Goal: Task Accomplishment & Management: Manage account settings

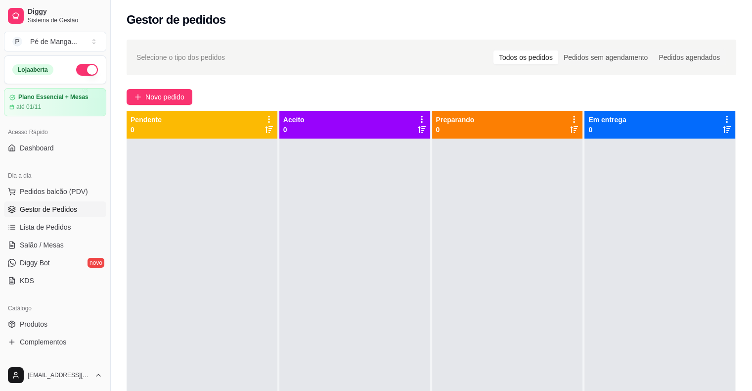
click at [66, 237] on link "Salão / Mesas" at bounding box center [55, 245] width 102 height 16
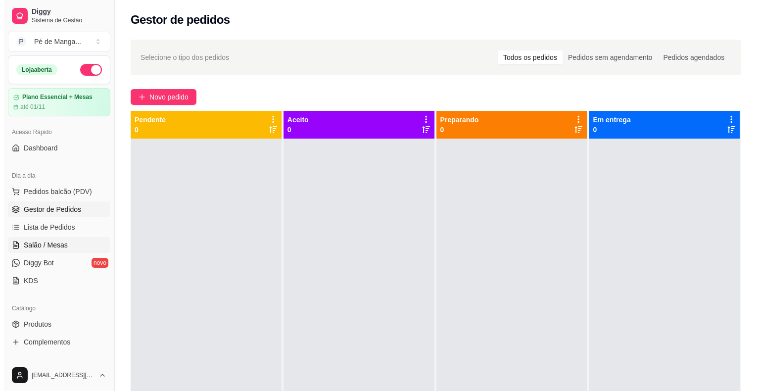
scroll to position [99, 0]
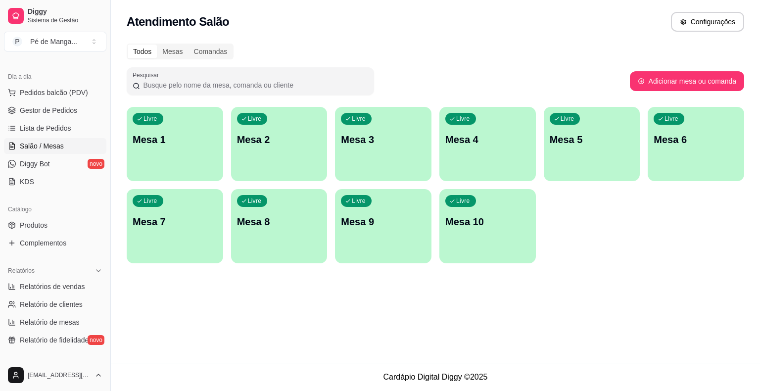
click at [188, 154] on div "Livre Mesa 1" at bounding box center [175, 138] width 96 height 62
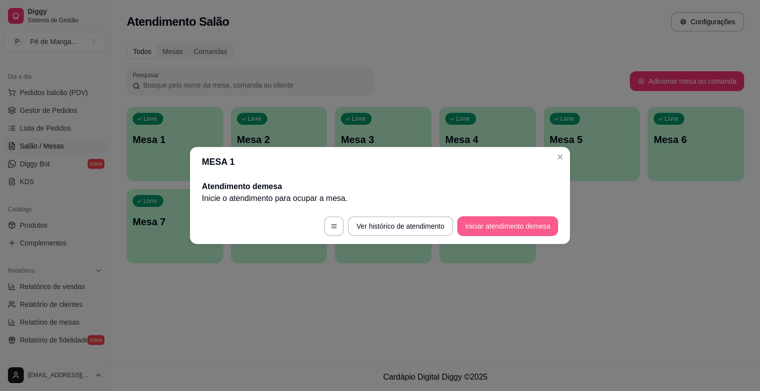
click at [474, 221] on button "Iniciar atendimento de mesa" at bounding box center [507, 226] width 101 height 20
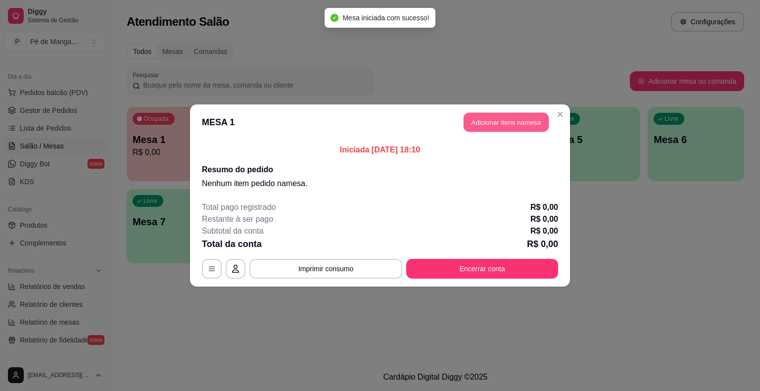
click at [498, 126] on button "Adicionar itens na mesa" at bounding box center [505, 122] width 85 height 19
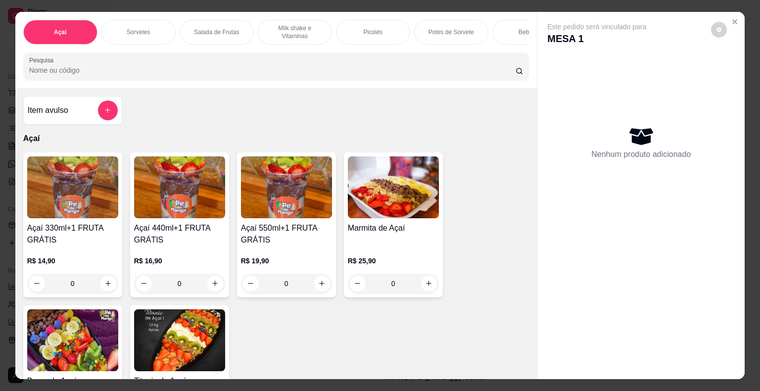
click at [316, 28] on p "Milk shake e Vitaminas" at bounding box center [294, 32] width 57 height 16
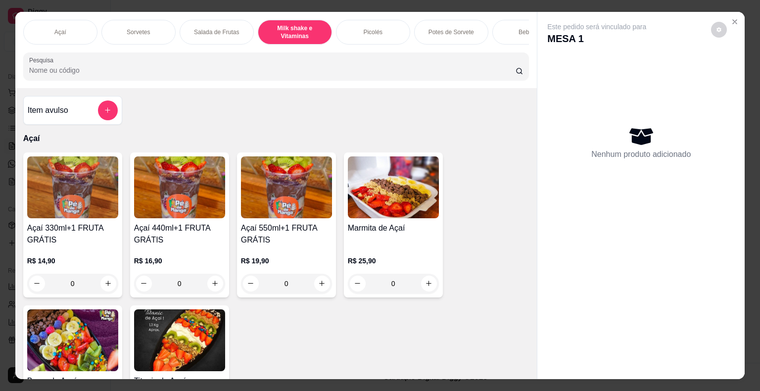
scroll to position [24, 0]
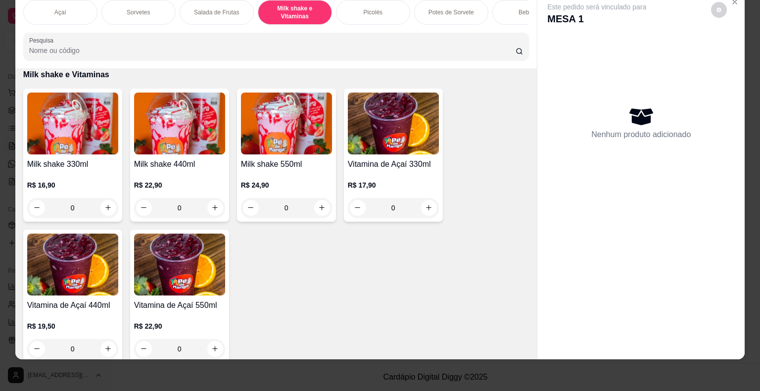
click at [156, 1] on div "Sorvetes" at bounding box center [138, 12] width 74 height 25
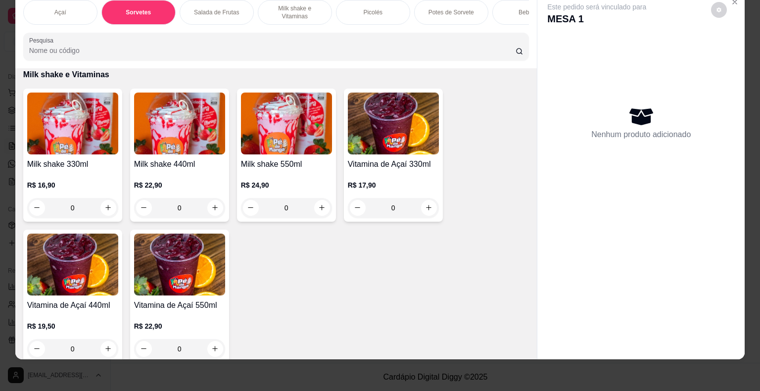
scroll to position [358, 0]
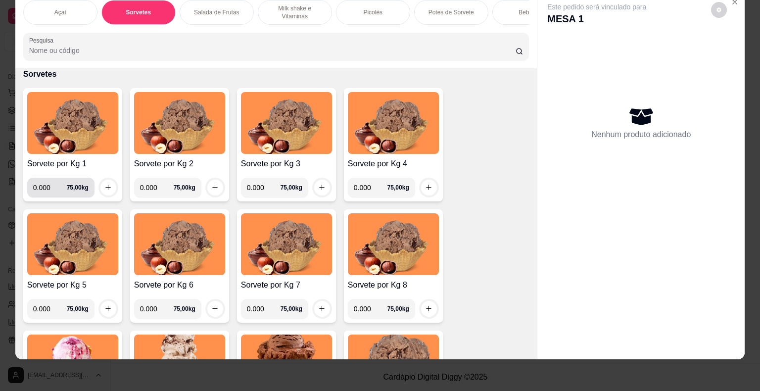
click at [45, 189] on input "0.000" at bounding box center [50, 188] width 34 height 20
type input "0.072"
click at [103, 193] on button "increase-product-quantity" at bounding box center [107, 187] width 15 height 15
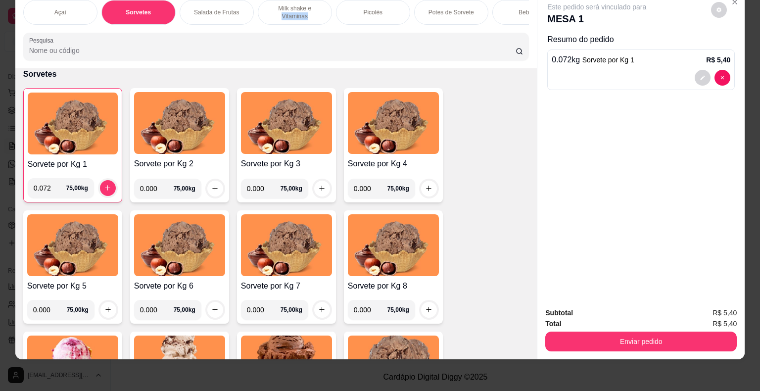
drag, startPoint x: 309, startPoint y: 2, endPoint x: 304, endPoint y: 8, distance: 7.7
click at [304, 8] on p "Milk shake e Vitaminas" at bounding box center [294, 12] width 57 height 16
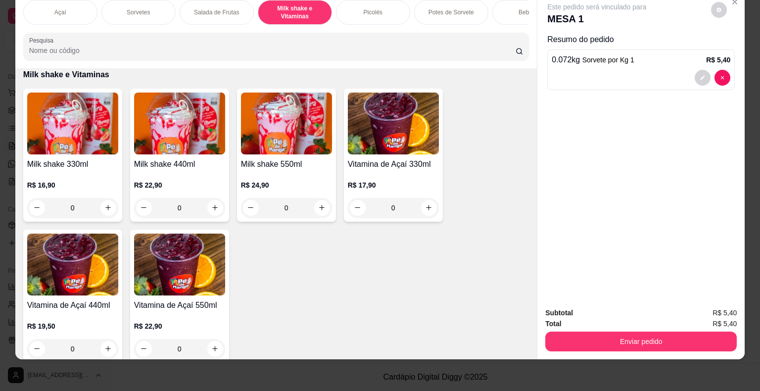
click at [97, 175] on div "R$ 16,90 0" at bounding box center [72, 193] width 91 height 47
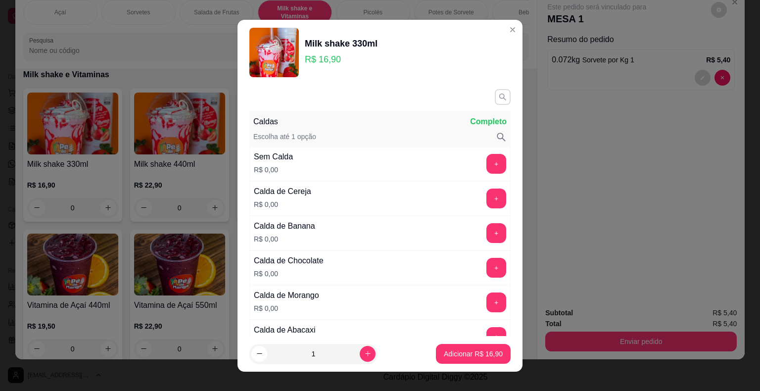
click at [498, 97] on icon "button" at bounding box center [502, 96] width 9 height 9
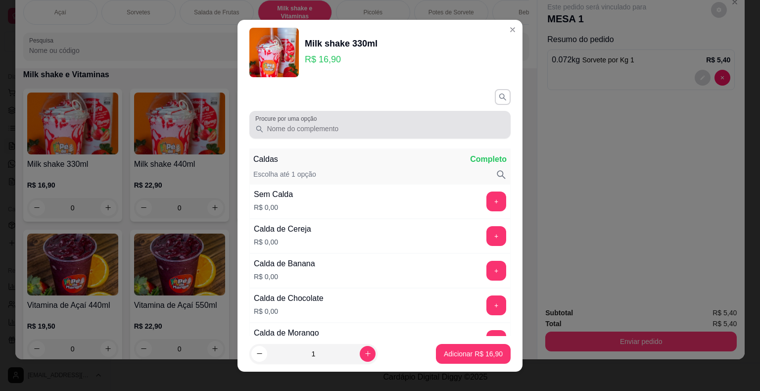
click at [388, 127] on input "Procure por uma opção" at bounding box center [384, 129] width 241 height 10
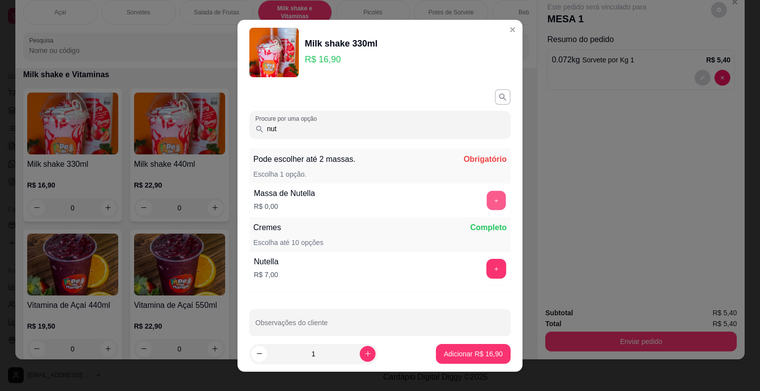
click at [487, 202] on button "+" at bounding box center [496, 199] width 19 height 19
drag, startPoint x: 290, startPoint y: 130, endPoint x: 253, endPoint y: 134, distance: 37.3
click at [255, 133] on div "nut" at bounding box center [379, 125] width 249 height 20
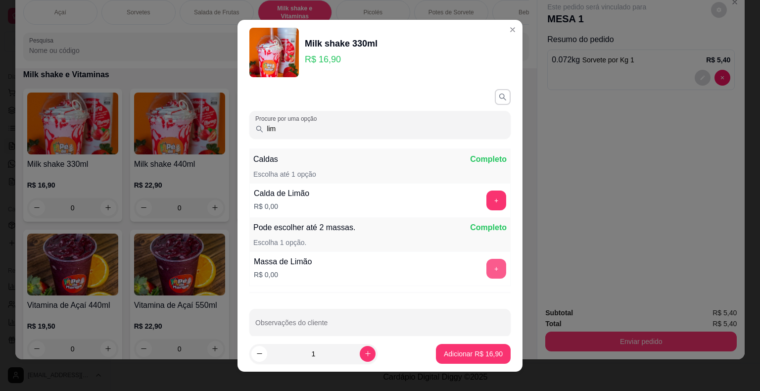
click at [486, 269] on button "+" at bounding box center [496, 269] width 20 height 20
drag, startPoint x: 295, startPoint y: 131, endPoint x: 227, endPoint y: 132, distance: 67.3
click at [227, 132] on div "Milk shake 330ml R$ 16,90 Procure por uma opção lim Caldas Completo Escolha até…" at bounding box center [380, 195] width 760 height 391
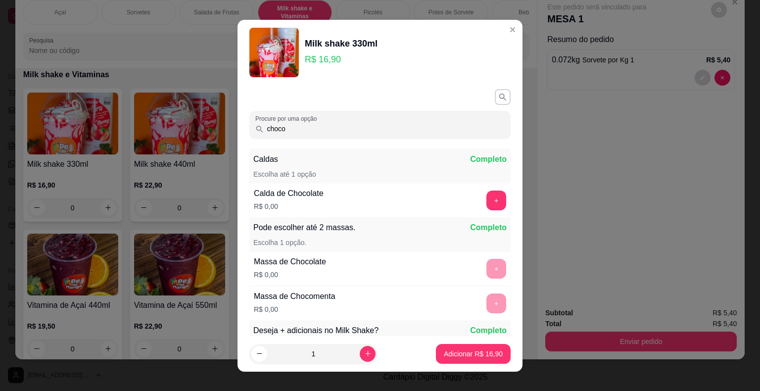
type input "choco"
click at [486, 204] on button "+" at bounding box center [496, 200] width 20 height 20
drag, startPoint x: 295, startPoint y: 132, endPoint x: 203, endPoint y: 141, distance: 92.5
click at [188, 134] on div "Milk shake 330ml R$ 16,90 Procure por uma opção choco Caldas Completo Escolha a…" at bounding box center [380, 195] width 760 height 391
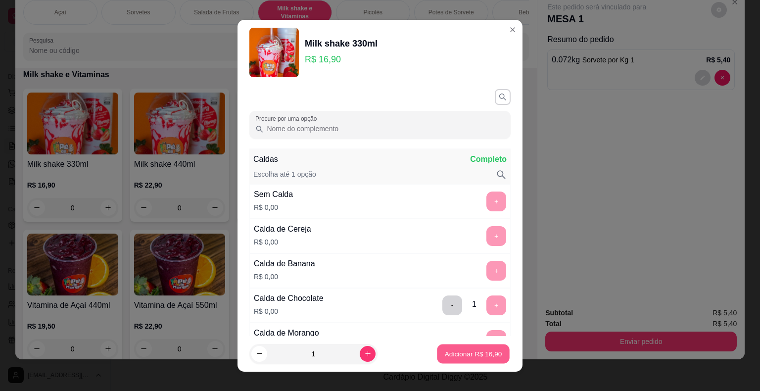
click at [477, 361] on button "Adicionar R$ 16,90" at bounding box center [473, 353] width 73 height 19
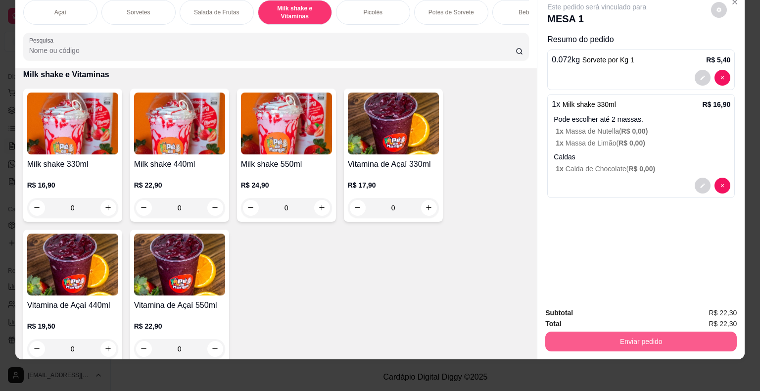
click at [636, 331] on button "Enviar pedido" at bounding box center [640, 341] width 191 height 20
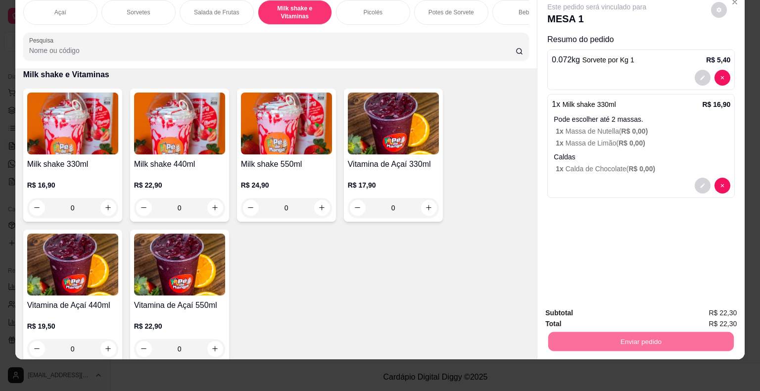
click at [704, 311] on button "Enviar pedido" at bounding box center [710, 309] width 54 height 18
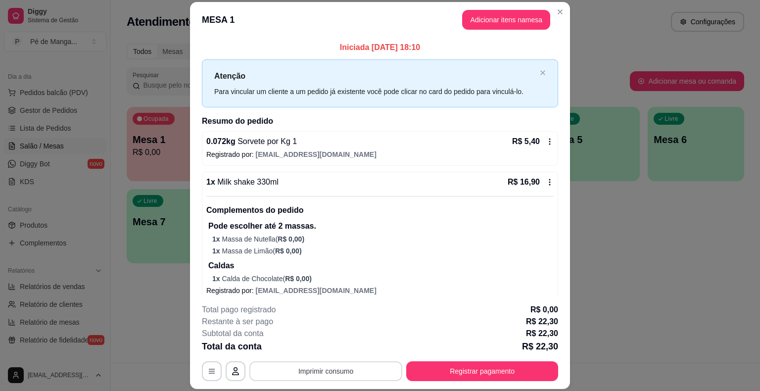
click at [331, 367] on button "Imprimir consumo" at bounding box center [325, 371] width 153 height 20
click at [343, 350] on button "IMPRESSORA" at bounding box center [325, 348] width 72 height 16
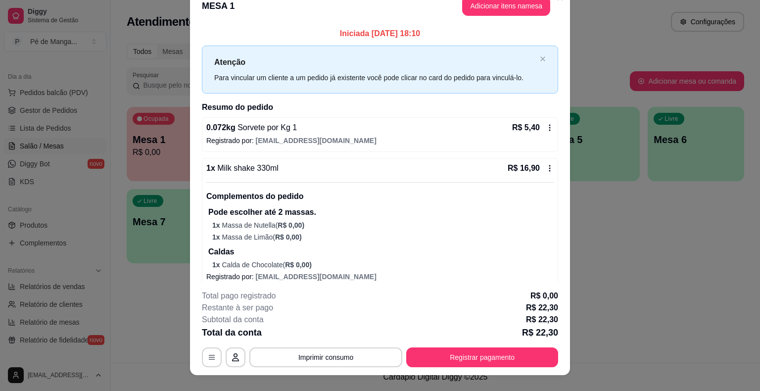
scroll to position [0, 0]
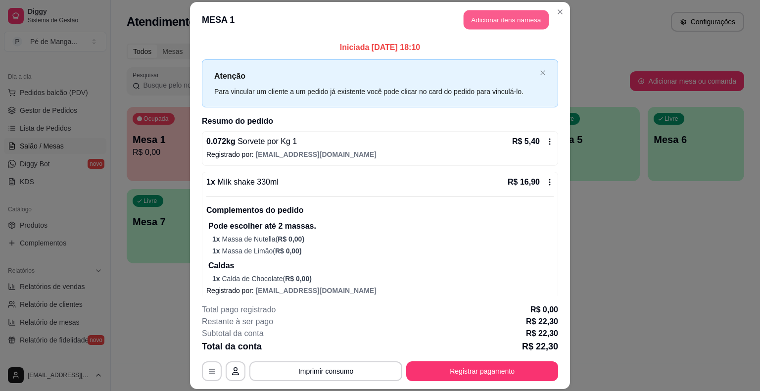
click at [506, 27] on button "Adicionar itens na mesa" at bounding box center [505, 19] width 85 height 19
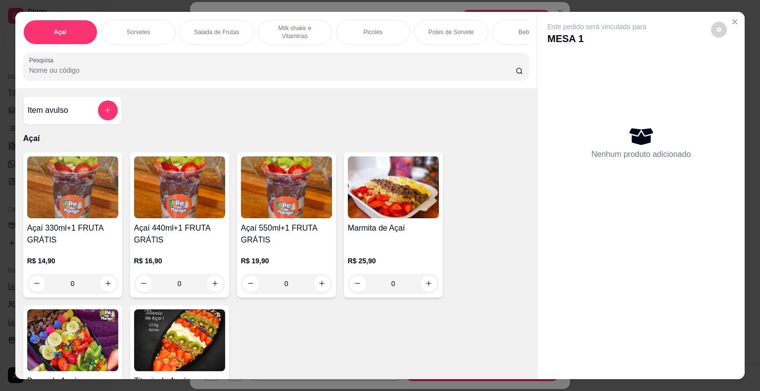
click at [306, 40] on div "Milk shake e Vitaminas" at bounding box center [295, 32] width 74 height 25
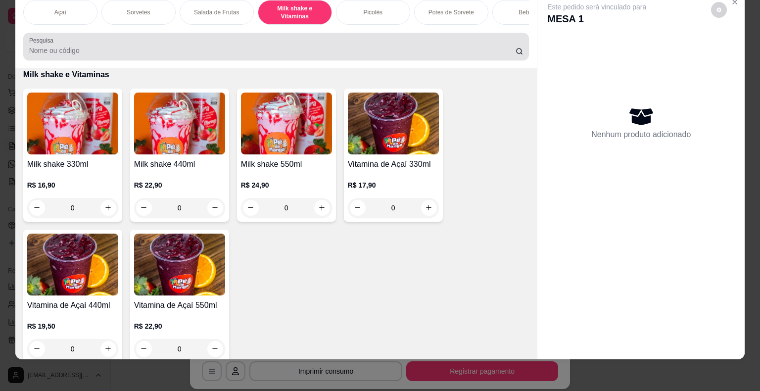
click at [307, 37] on div at bounding box center [276, 47] width 494 height 20
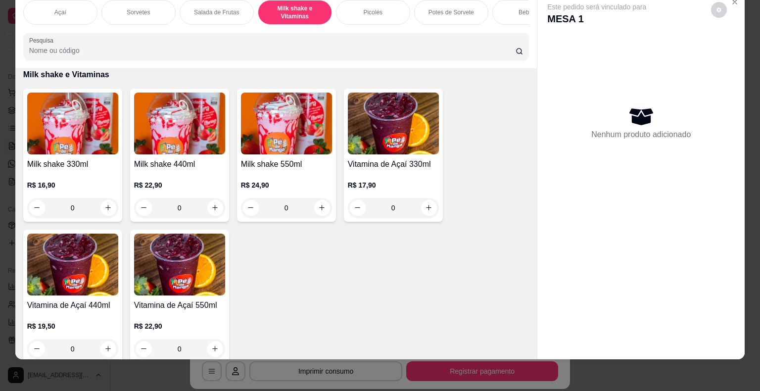
click at [101, 202] on div "0" at bounding box center [72, 208] width 91 height 20
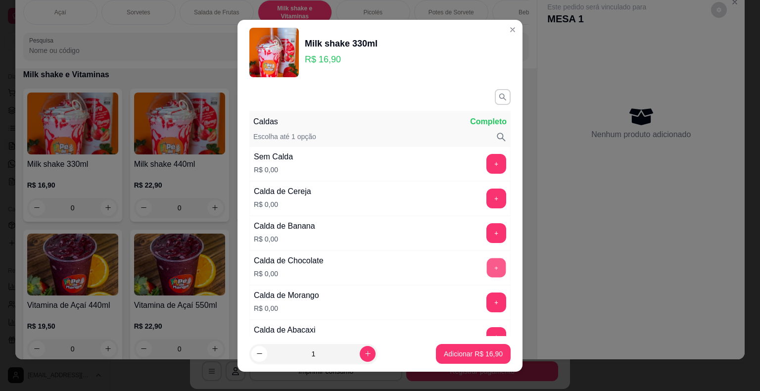
click at [487, 270] on button "+" at bounding box center [496, 267] width 19 height 19
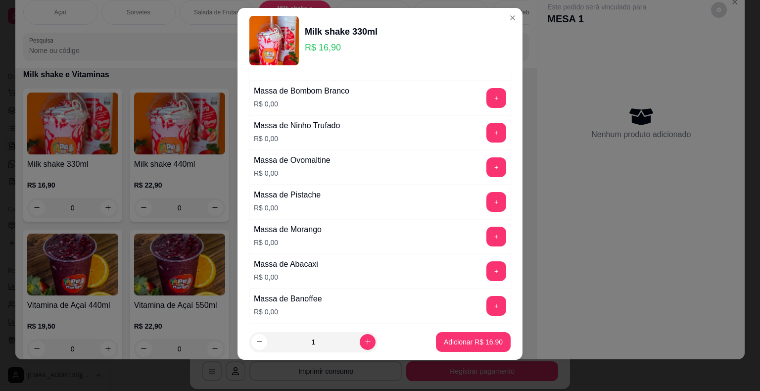
scroll to position [756, 0]
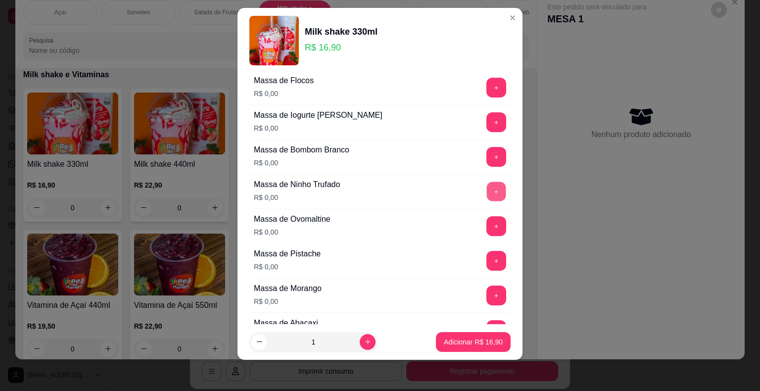
click at [487, 183] on button "+" at bounding box center [496, 190] width 19 height 19
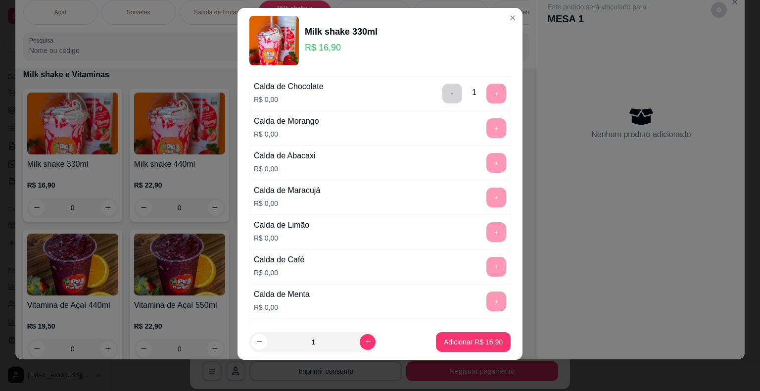
scroll to position [162, 0]
click at [462, 345] on p "Adicionar R$ 16,90" at bounding box center [473, 341] width 57 height 9
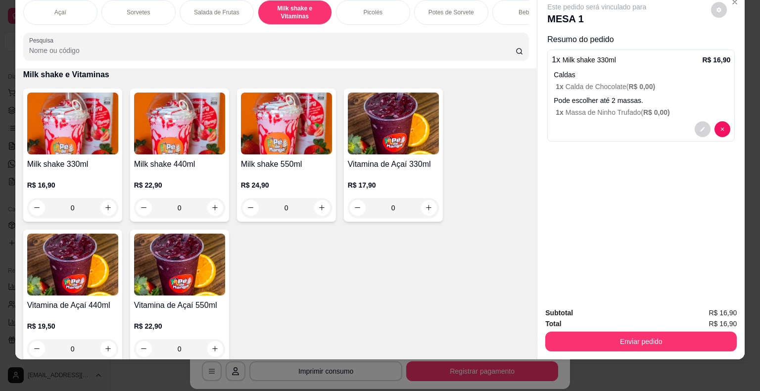
click at [150, 13] on div "Sorvetes" at bounding box center [138, 12] width 74 height 25
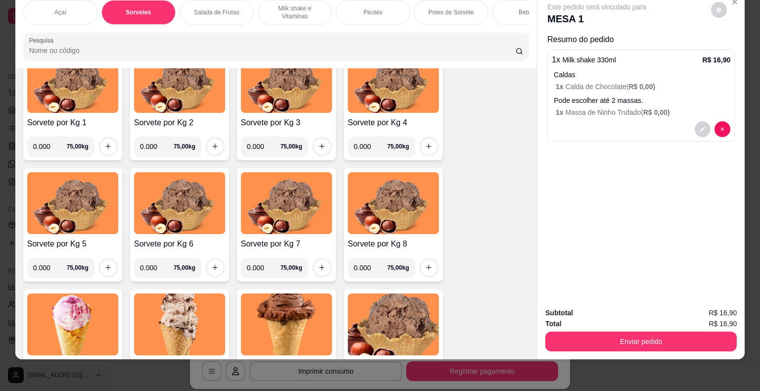
scroll to position [506, 0]
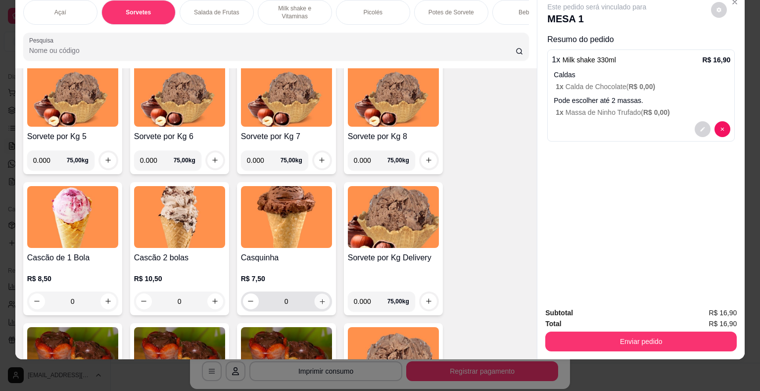
click at [321, 303] on icon "increase-product-quantity" at bounding box center [321, 300] width 7 height 7
type input "1"
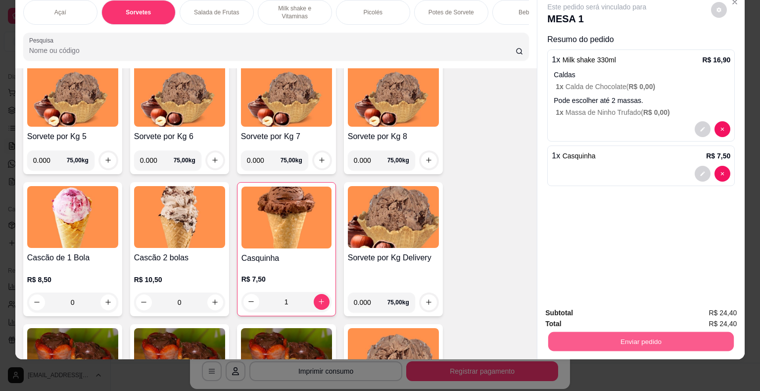
click at [599, 333] on button "Enviar pedido" at bounding box center [640, 341] width 185 height 19
click at [706, 311] on button "Enviar pedido" at bounding box center [710, 309] width 54 height 18
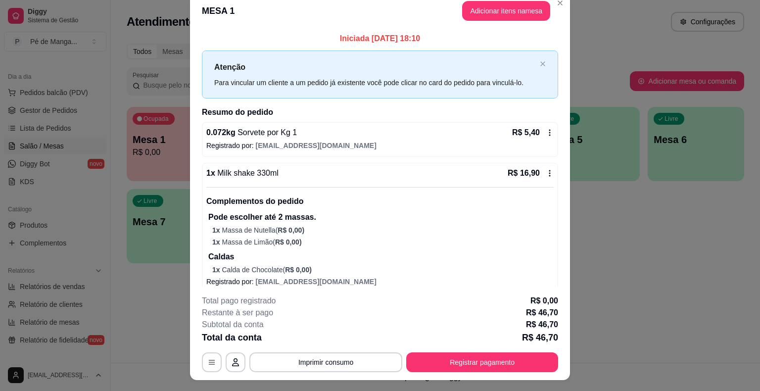
scroll to position [0, 0]
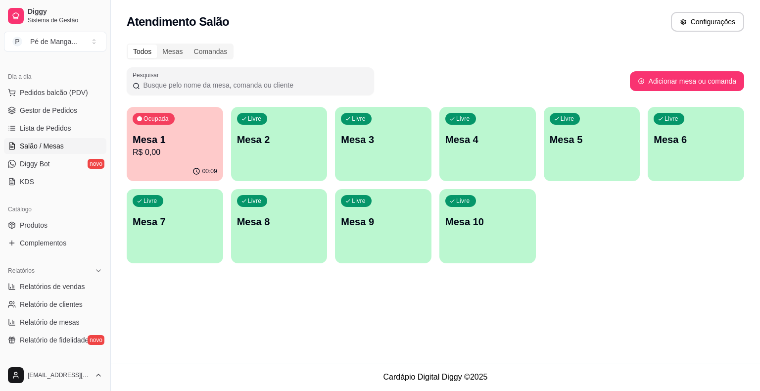
click at [184, 159] on div "Ocupada Mesa 1 R$ 0,00" at bounding box center [175, 134] width 96 height 55
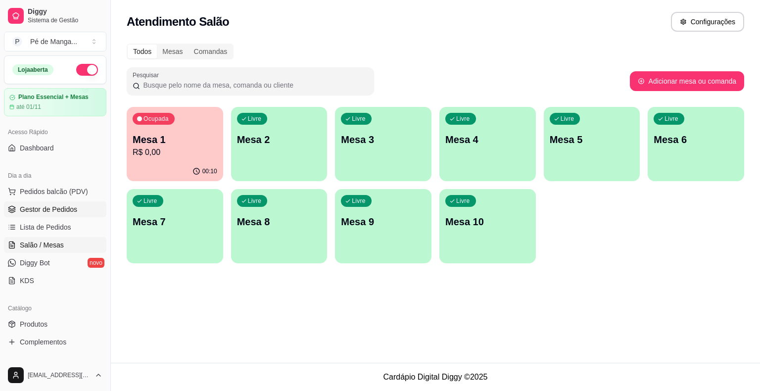
click at [80, 216] on link "Gestor de Pedidos" at bounding box center [55, 209] width 102 height 16
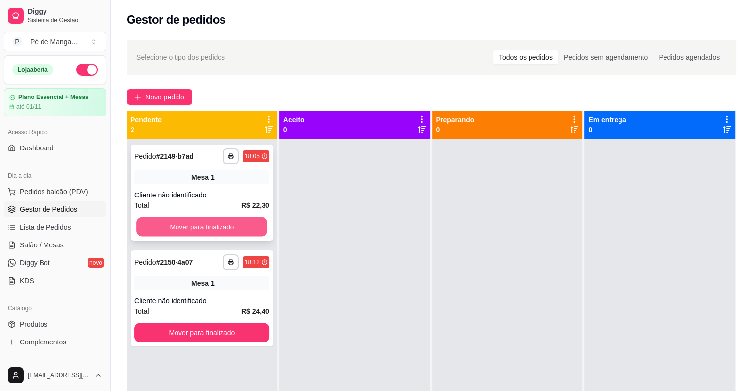
click at [216, 221] on button "Mover para finalizado" at bounding box center [201, 226] width 131 height 19
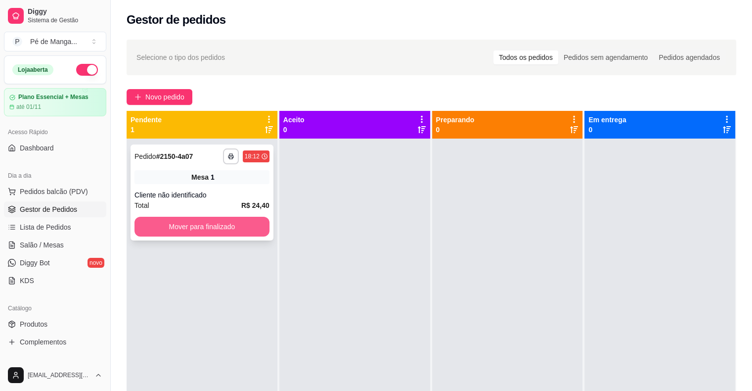
click at [216, 228] on button "Mover para finalizado" at bounding box center [202, 227] width 135 height 20
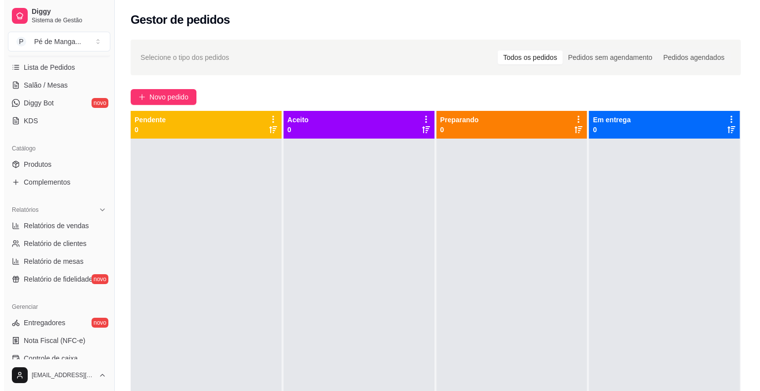
scroll to position [24, 0]
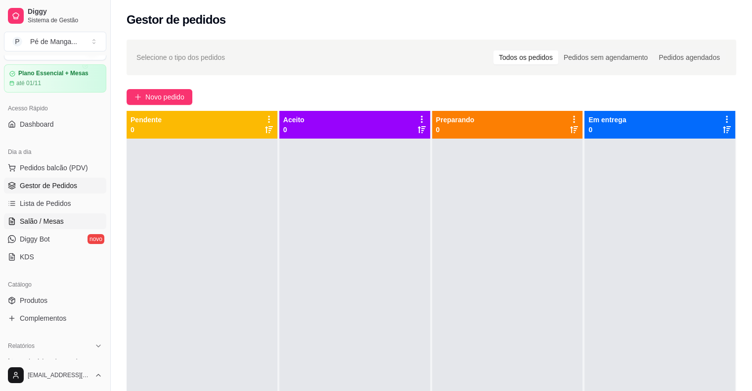
click at [72, 217] on link "Salão / Mesas" at bounding box center [55, 221] width 102 height 16
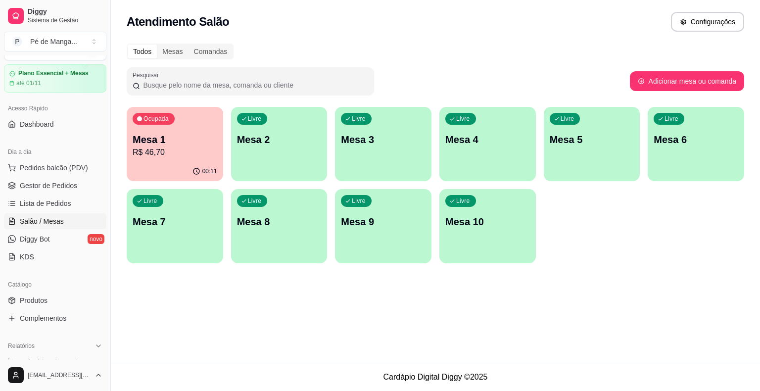
click at [177, 152] on p "R$ 46,70" at bounding box center [175, 152] width 85 height 12
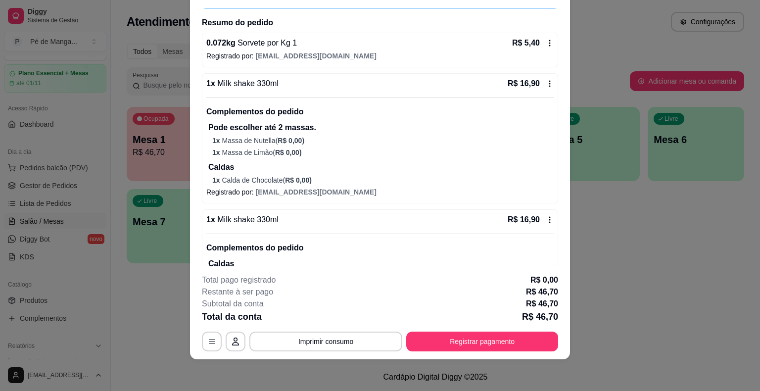
scroll to position [173, 0]
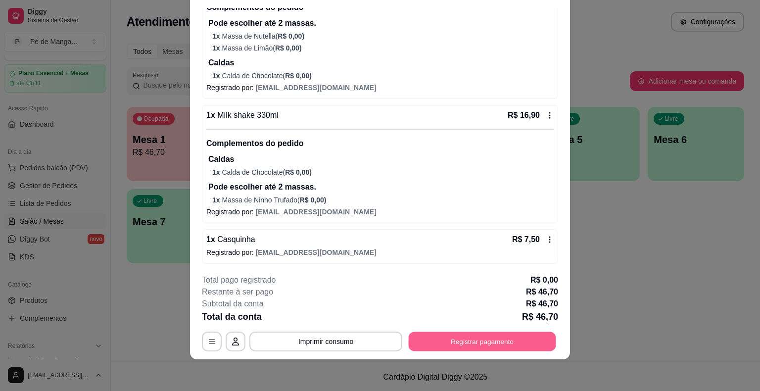
click at [497, 337] on button "Registrar pagamento" at bounding box center [481, 341] width 147 height 19
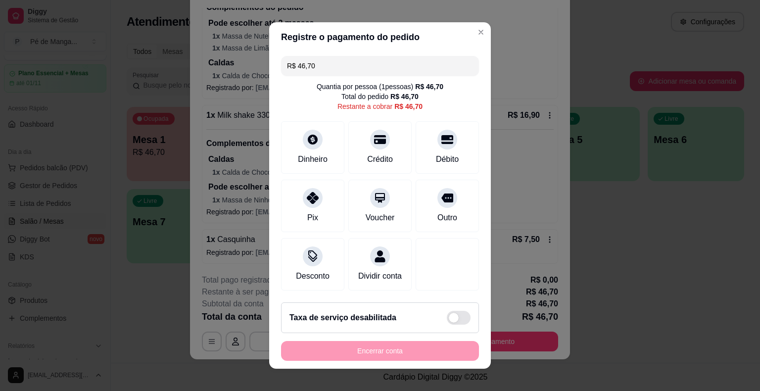
drag, startPoint x: 325, startPoint y: 61, endPoint x: 261, endPoint y: 64, distance: 64.4
click at [262, 64] on div "Registre o pagamento do pedido R$ 46,70 Quantia por pessoa ( 1 pessoas) R$ 46,7…" at bounding box center [380, 195] width 760 height 391
click at [297, 141] on div "Dinheiro" at bounding box center [313, 146] width 70 height 58
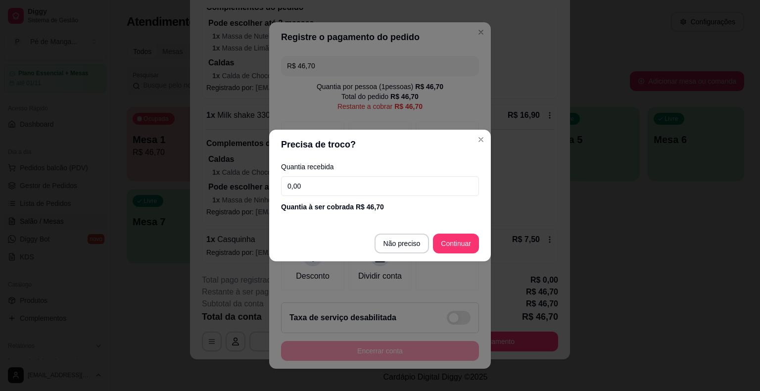
click at [311, 187] on input "0,00" at bounding box center [380, 186] width 198 height 20
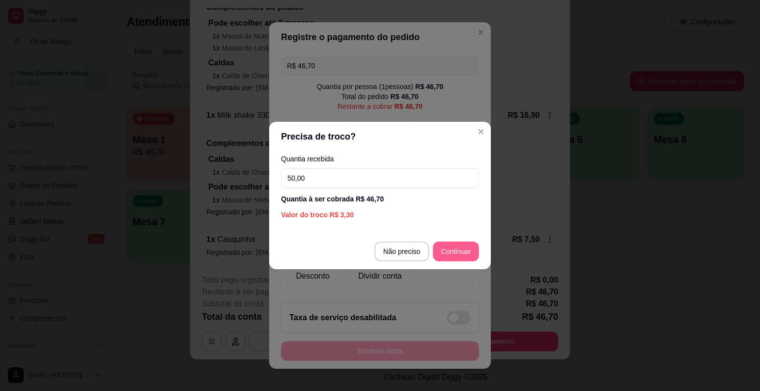
type input "50,00"
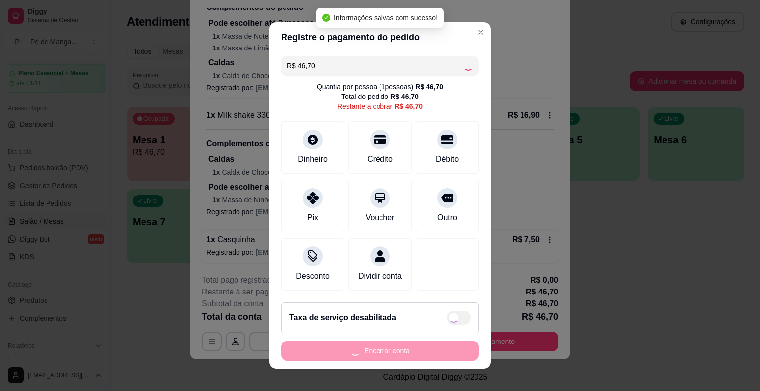
type input "R$ 0,00"
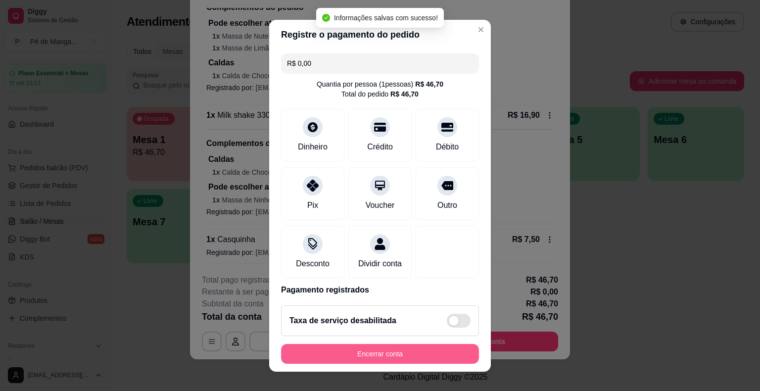
click at [408, 354] on button "Encerrar conta" at bounding box center [380, 354] width 198 height 20
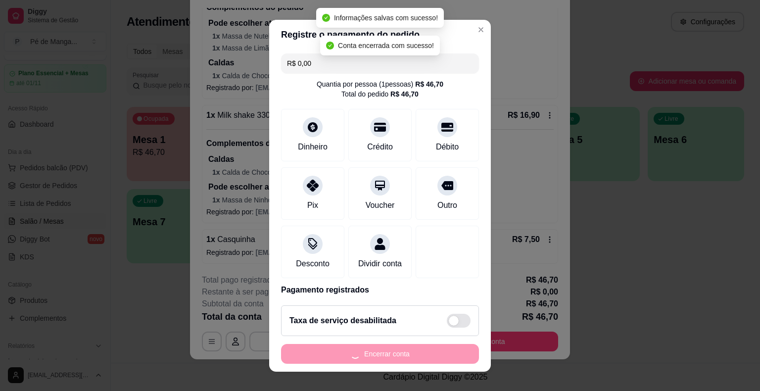
scroll to position [0, 0]
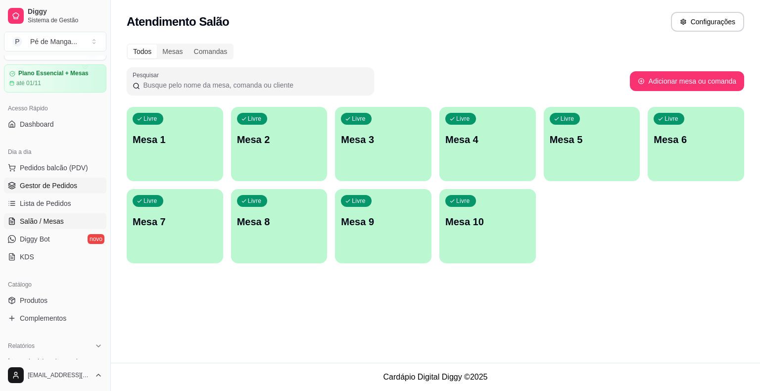
click at [52, 183] on span "Gestor de Pedidos" at bounding box center [48, 186] width 57 height 10
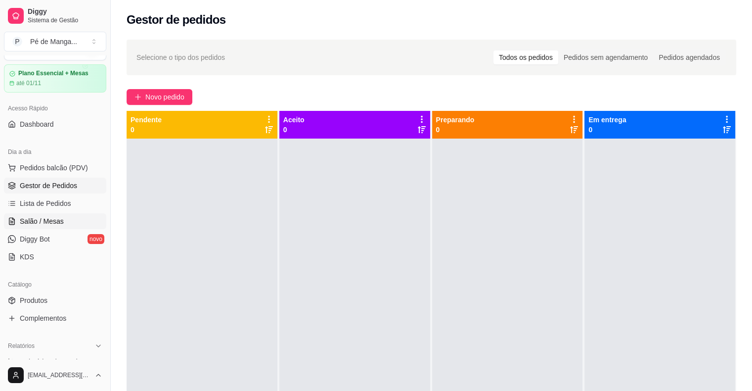
click at [58, 222] on span "Salão / Mesas" at bounding box center [42, 221] width 44 height 10
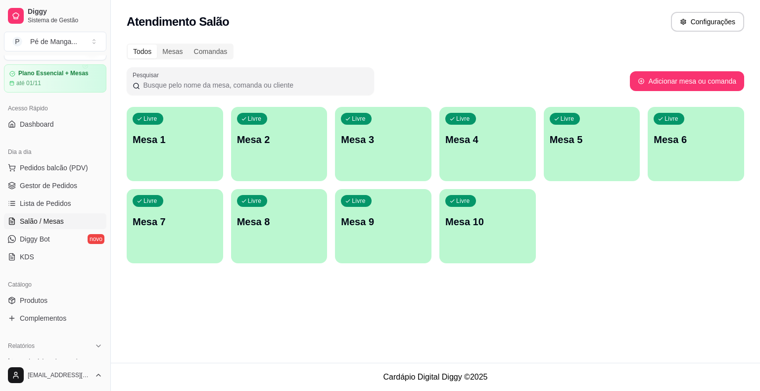
click at [167, 142] on p "Mesa 1" at bounding box center [175, 140] width 85 height 14
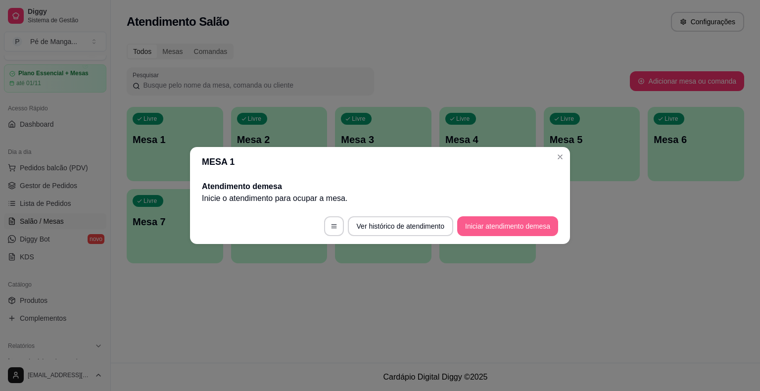
click at [499, 228] on button "Iniciar atendimento de mesa" at bounding box center [507, 226] width 101 height 20
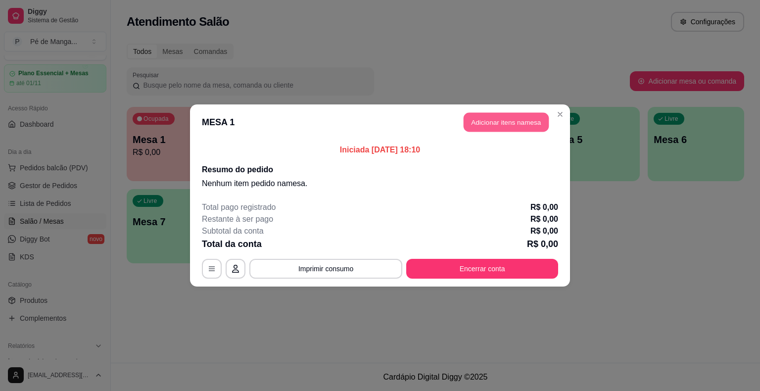
click at [502, 117] on button "Adicionar itens na mesa" at bounding box center [505, 122] width 85 height 19
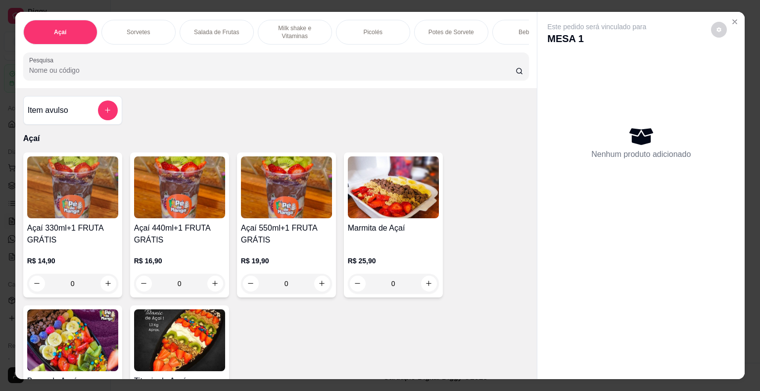
click at [347, 31] on div "Picolés" at bounding box center [373, 32] width 74 height 25
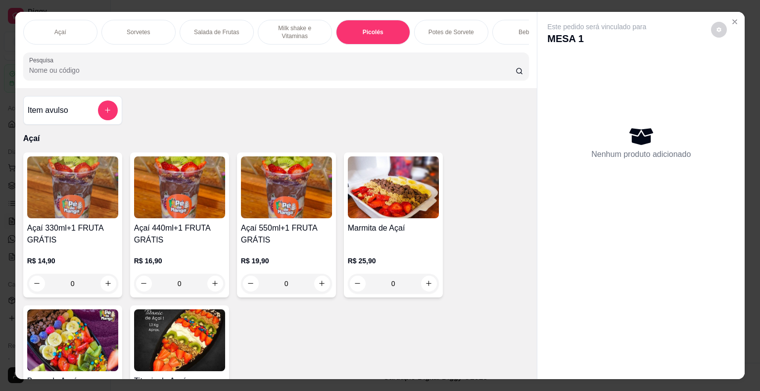
scroll to position [24, 0]
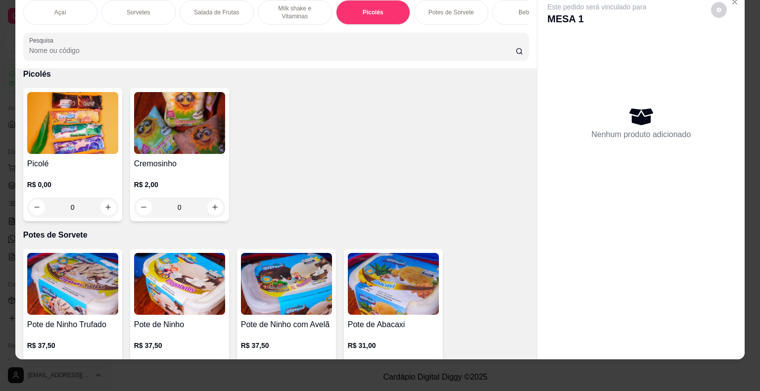
click at [84, 153] on div "Picolé R$ 0,00 0" at bounding box center [72, 154] width 99 height 133
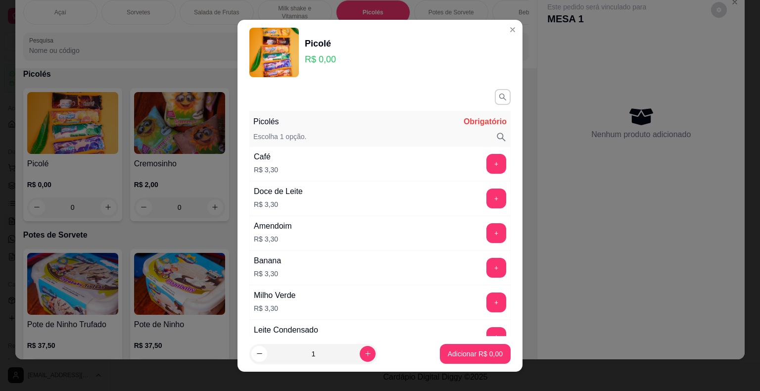
click at [486, 230] on button "+" at bounding box center [496, 233] width 20 height 20
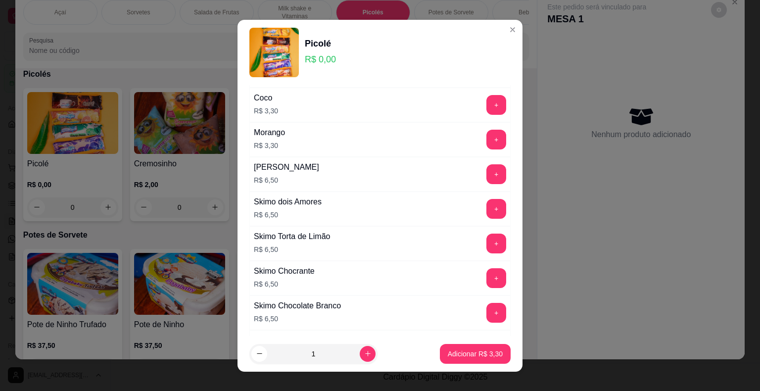
scroll to position [700, 0]
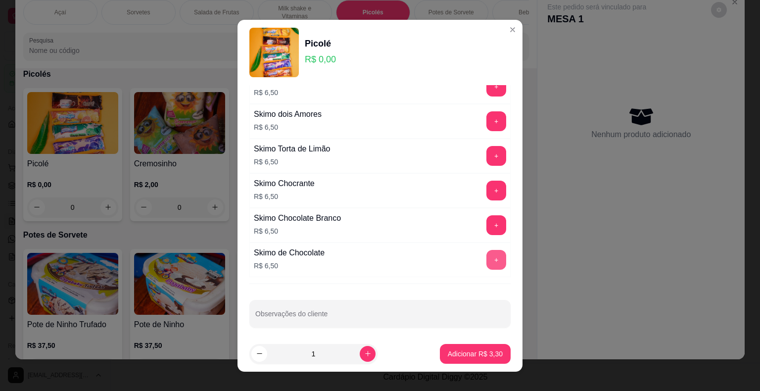
click at [486, 258] on button "+" at bounding box center [496, 260] width 20 height 20
click at [474, 350] on p "Adicionar R$ 9,80" at bounding box center [475, 354] width 55 height 10
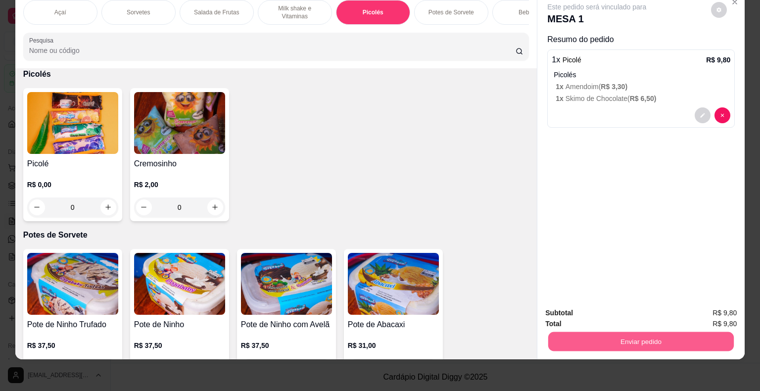
click at [582, 332] on button "Enviar pedido" at bounding box center [640, 341] width 185 height 19
click at [711, 314] on button "Enviar pedido" at bounding box center [711, 309] width 56 height 19
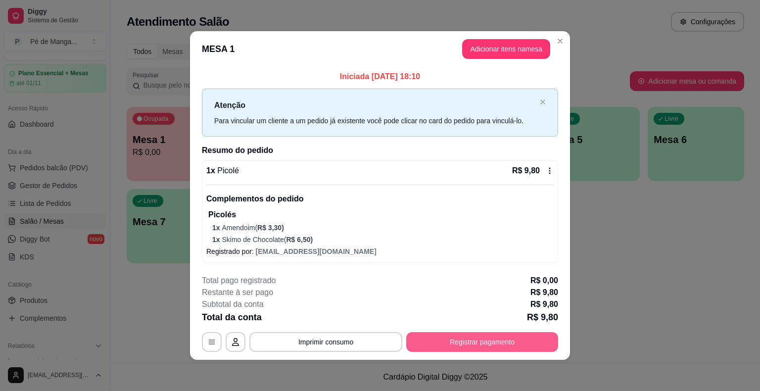
click at [480, 343] on button "Registrar pagamento" at bounding box center [482, 342] width 152 height 20
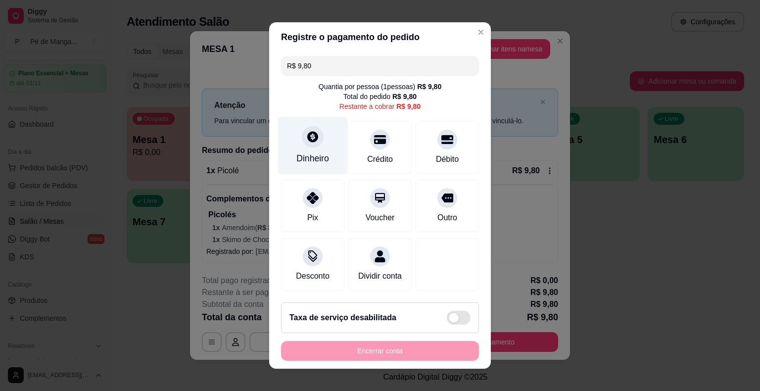
click at [327, 152] on div "Dinheiro" at bounding box center [313, 146] width 70 height 58
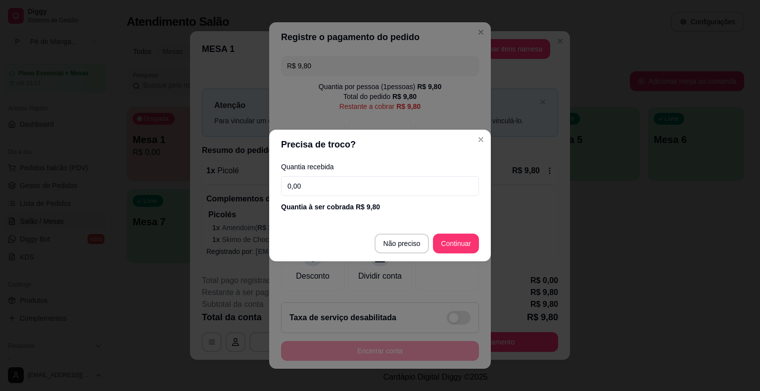
click at [342, 189] on input "0,00" at bounding box center [380, 186] width 198 height 20
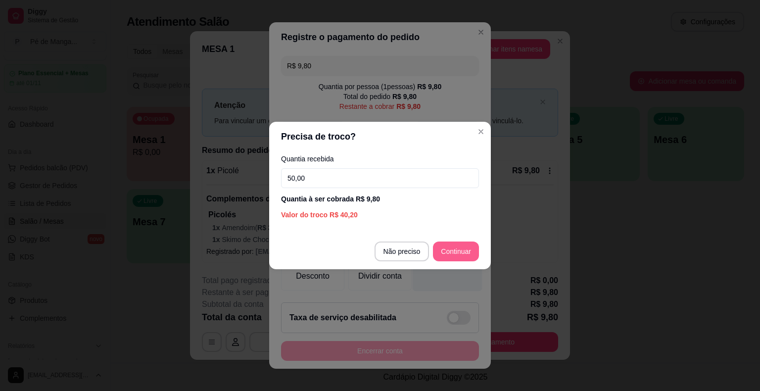
type input "50,00"
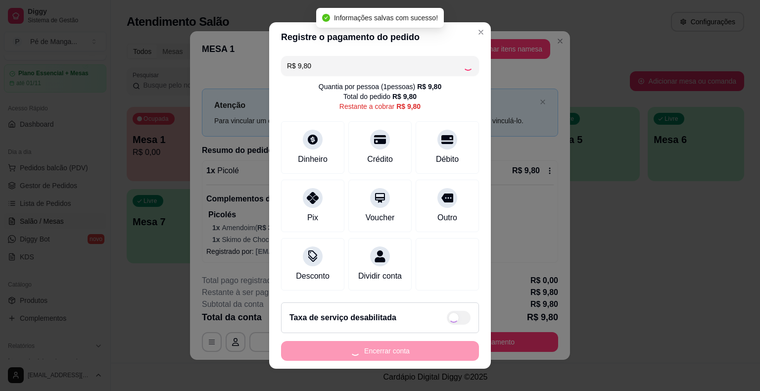
type input "R$ 0,00"
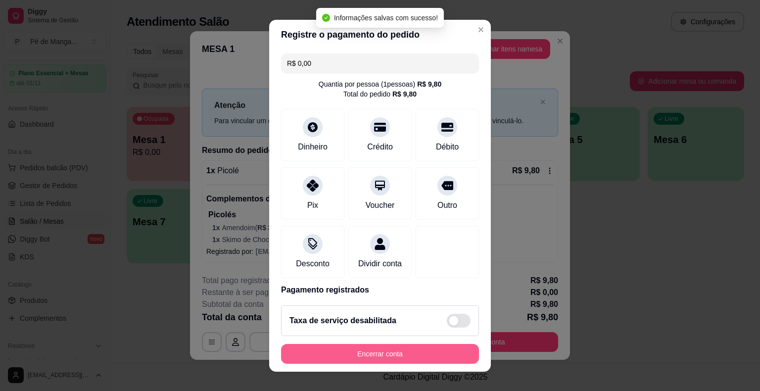
click at [412, 358] on button "Encerrar conta" at bounding box center [380, 354] width 198 height 20
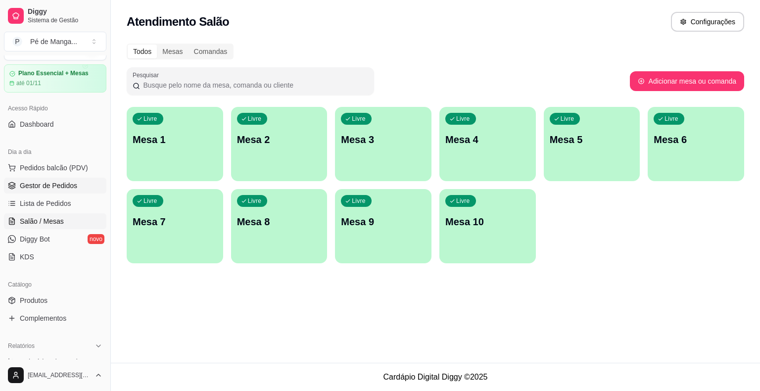
click at [37, 187] on span "Gestor de Pedidos" at bounding box center [48, 186] width 57 height 10
